Goal: Information Seeking & Learning: Check status

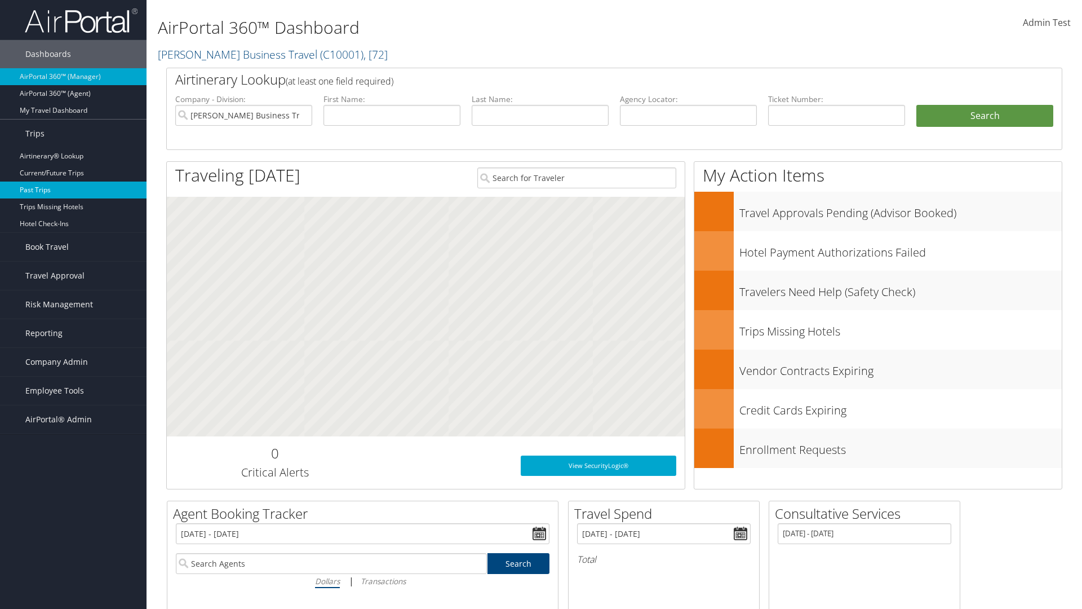
click at [73, 190] on link "Past Trips" at bounding box center [73, 189] width 147 height 17
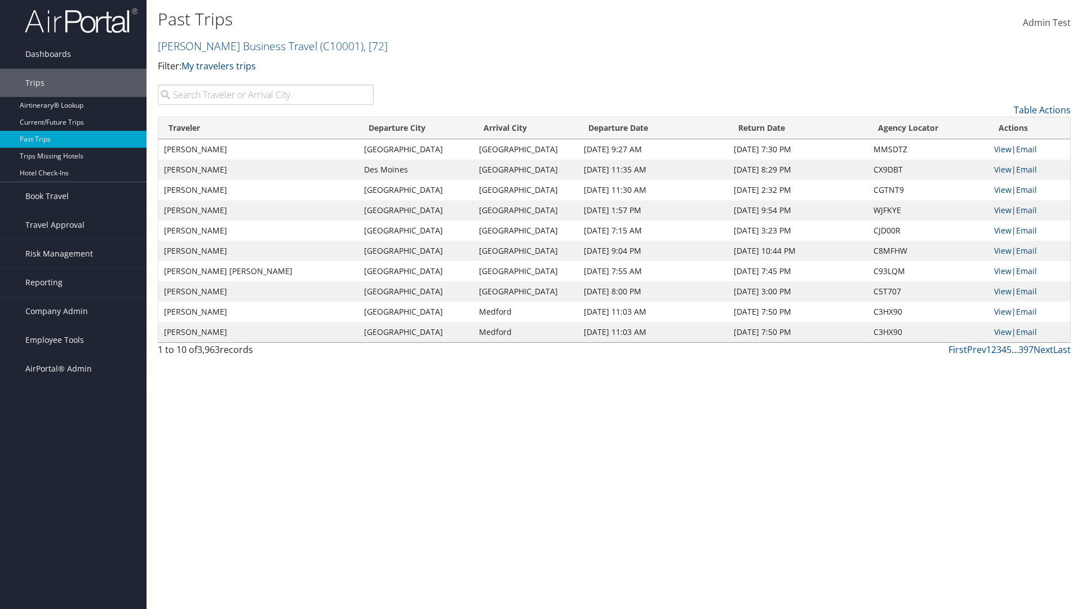
click at [265, 95] on input "search" at bounding box center [266, 95] width 216 height 20
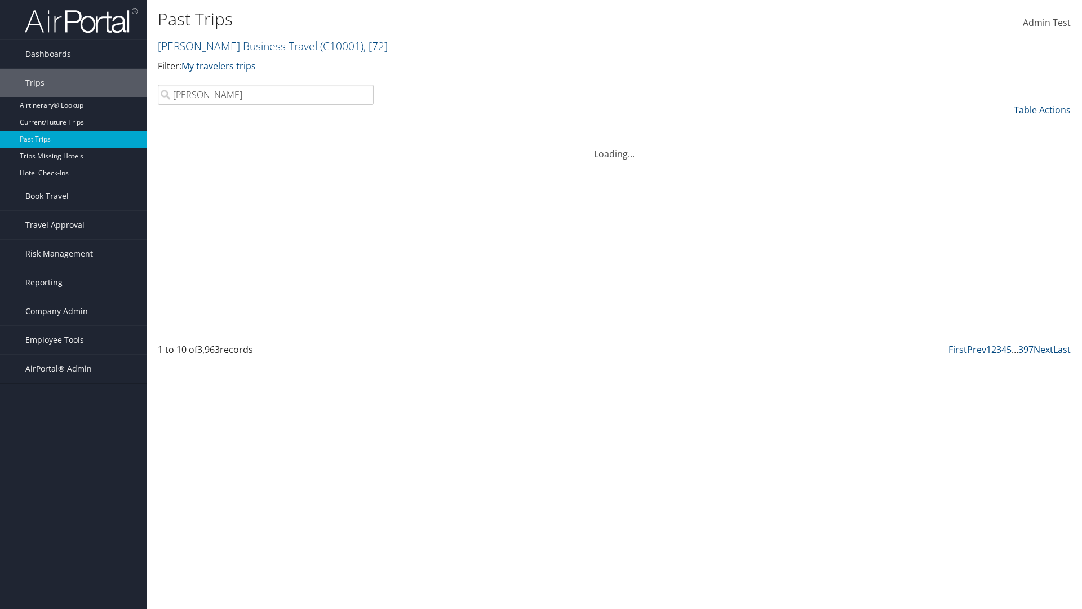
type input "Kathleen"
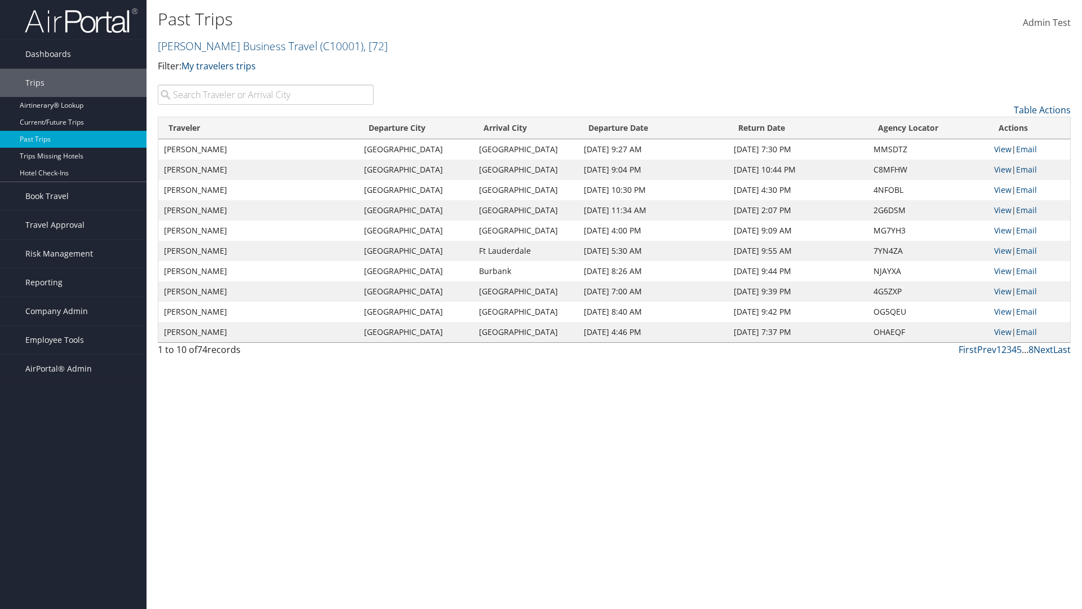
click at [265, 95] on input "search" at bounding box center [266, 95] width 216 height 20
type input "Grand Rapids"
